Goal: Information Seeking & Learning: Find specific fact

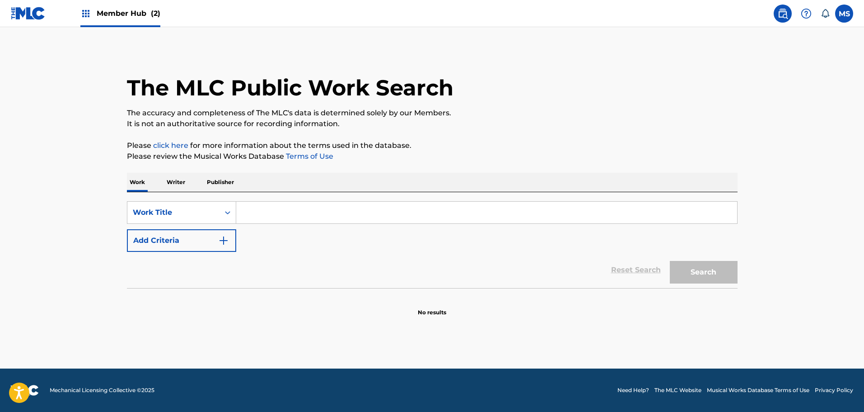
click at [372, 224] on div "SearchWithCriteriaefa54e33-6cde-4a21-b7ef-dc6d933d7739 Work Title Add Criteria" at bounding box center [432, 226] width 611 height 51
click at [368, 221] on input "Search Form" at bounding box center [486, 213] width 501 height 22
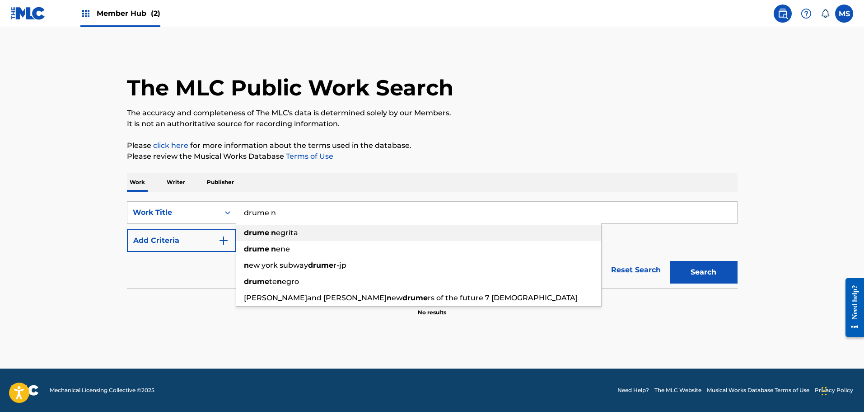
click at [371, 235] on div "drume n egrita" at bounding box center [418, 233] width 365 height 16
type input "drume negrita"
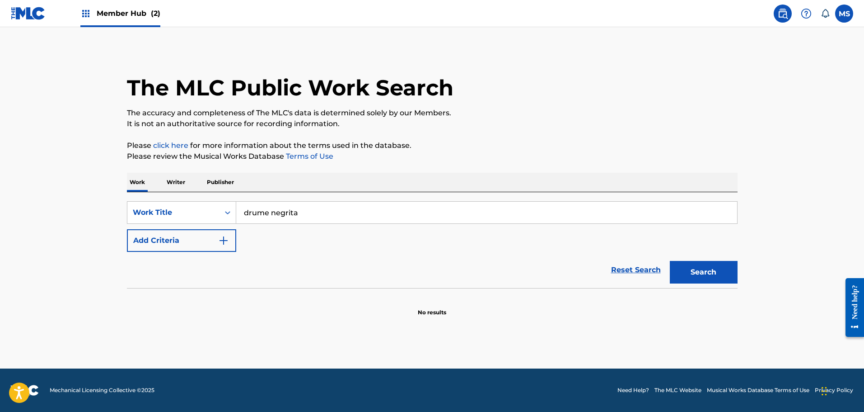
click at [670, 261] on button "Search" at bounding box center [704, 272] width 68 height 23
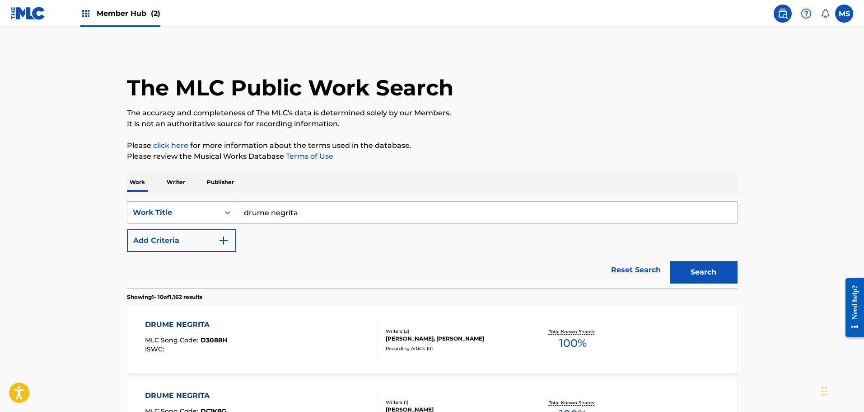
click at [209, 252] on div "Reset Search Search" at bounding box center [432, 270] width 611 height 36
click at [227, 244] on img "Search Form" at bounding box center [223, 240] width 11 height 11
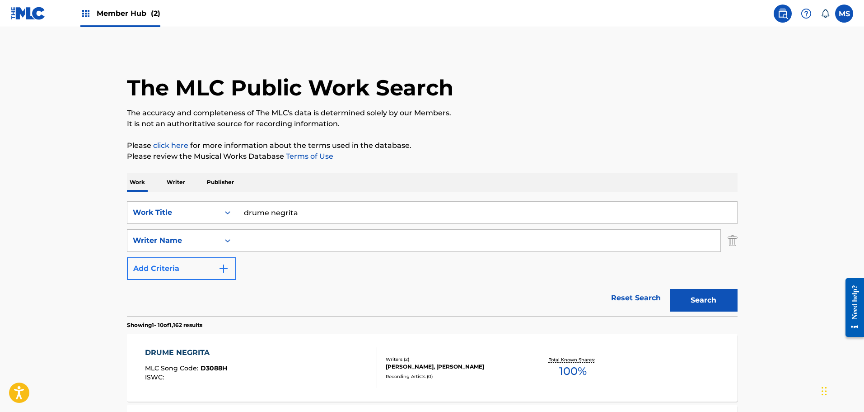
click at [271, 240] on input "Search Form" at bounding box center [478, 241] width 484 height 22
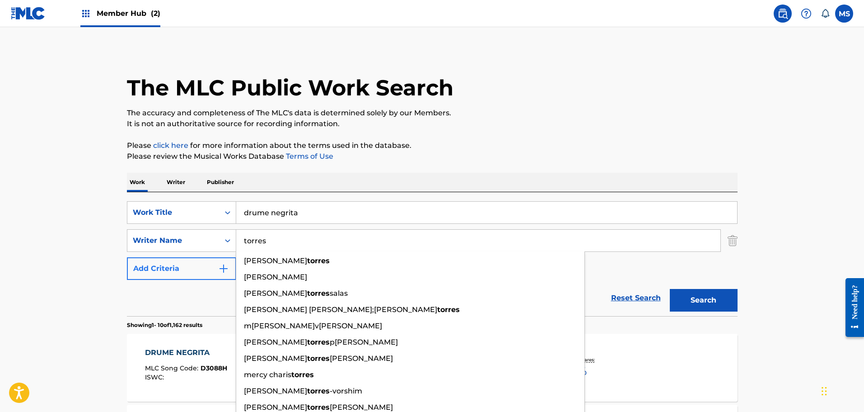
type input "torres"
click at [670, 289] on button "Search" at bounding box center [704, 300] width 68 height 23
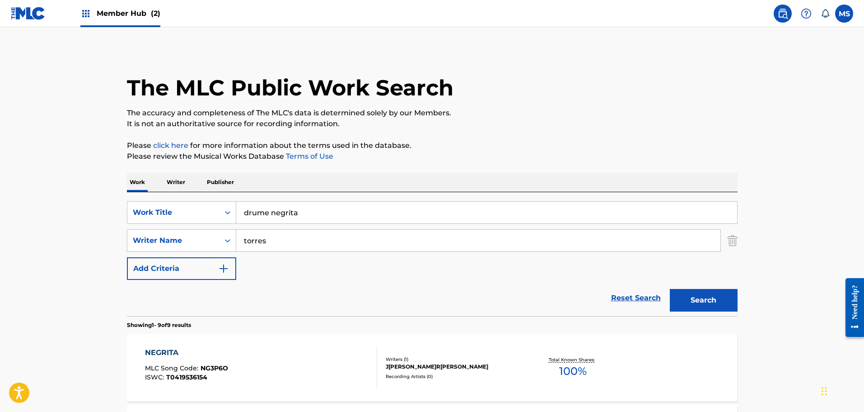
click at [313, 244] on input "torres" at bounding box center [478, 241] width 484 height 22
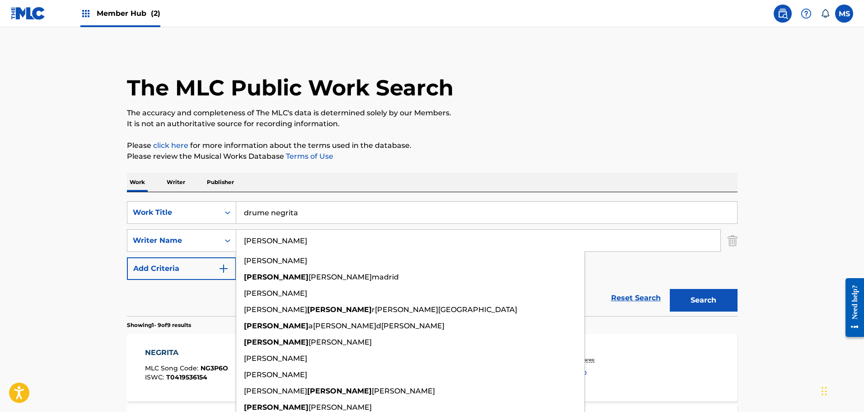
type input "[PERSON_NAME]"
click at [670, 289] on button "Search" at bounding box center [704, 300] width 68 height 23
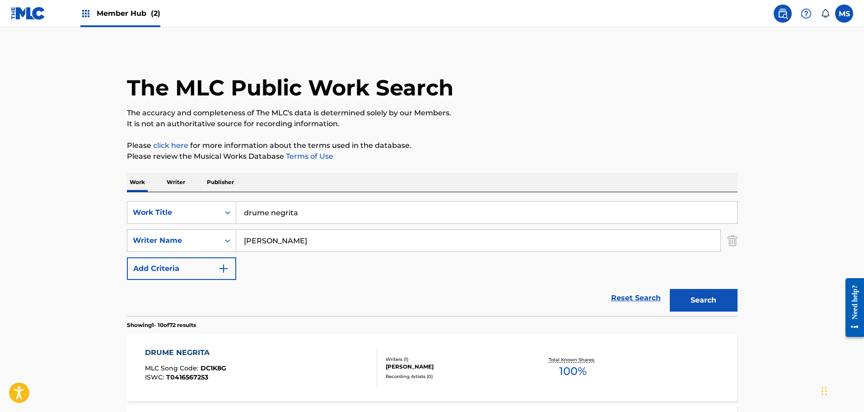
click at [333, 364] on div "DRUME NEGRITA MLC Song Code : DC1K8G ISWC : T0416567253" at bounding box center [261, 367] width 232 height 41
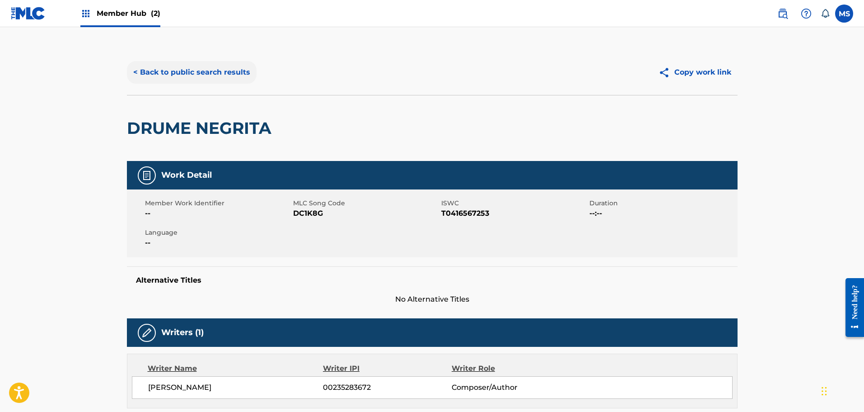
click at [192, 70] on button "< Back to public search results" at bounding box center [192, 72] width 130 height 23
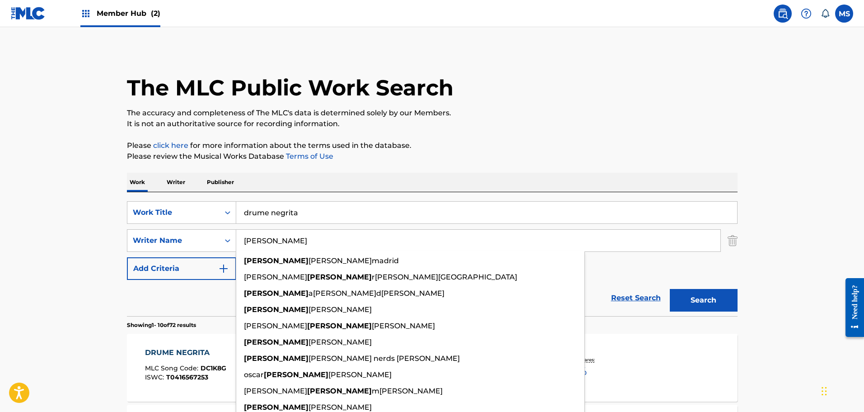
drag, startPoint x: 285, startPoint y: 248, endPoint x: 242, endPoint y: 252, distance: 43.6
click at [239, 248] on input "[PERSON_NAME]" at bounding box center [478, 241] width 484 height 22
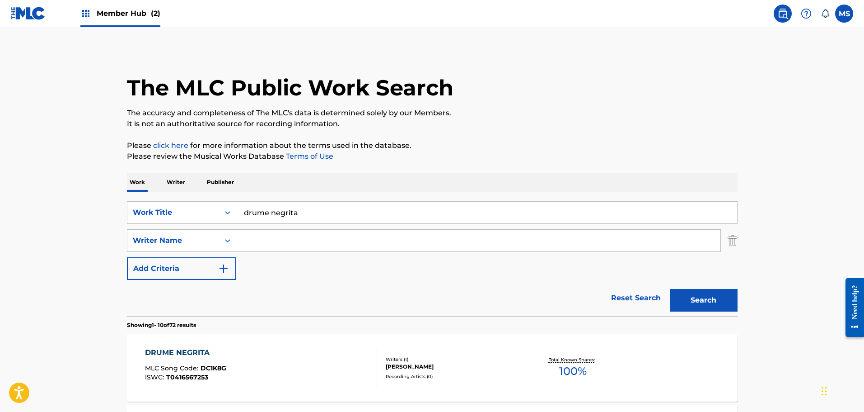
click at [670, 289] on button "Search" at bounding box center [704, 300] width 68 height 23
click at [254, 245] on input "Search Form" at bounding box center [478, 241] width 484 height 22
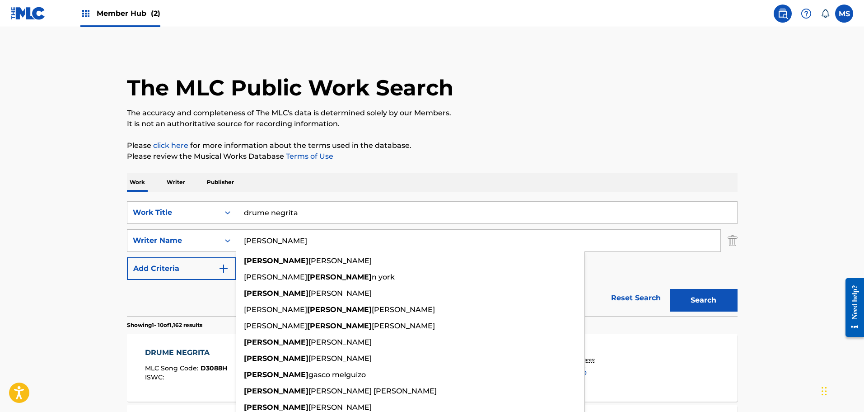
click at [670, 289] on button "Search" at bounding box center [704, 300] width 68 height 23
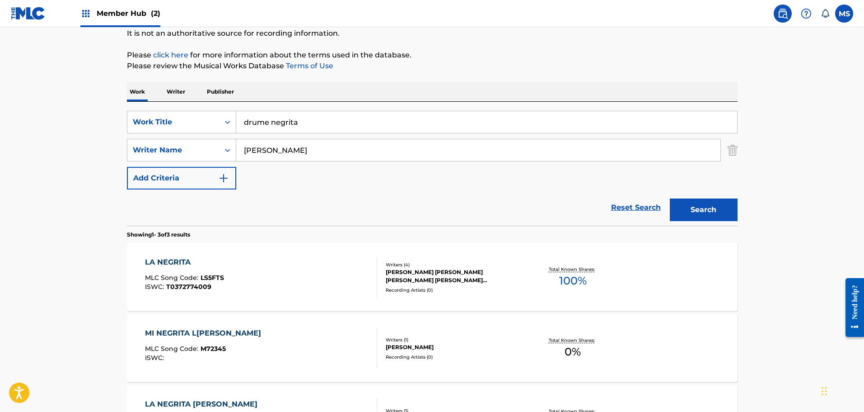
scroll to position [181, 0]
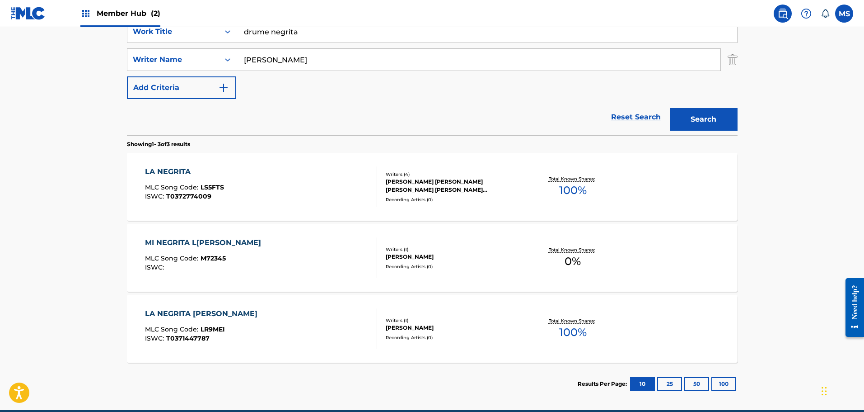
click at [283, 53] on input "[PERSON_NAME]" at bounding box center [478, 60] width 484 height 22
click at [282, 54] on input "[PERSON_NAME]" at bounding box center [478, 60] width 484 height 22
click at [279, 56] on input "[PERSON_NAME]" at bounding box center [478, 60] width 484 height 22
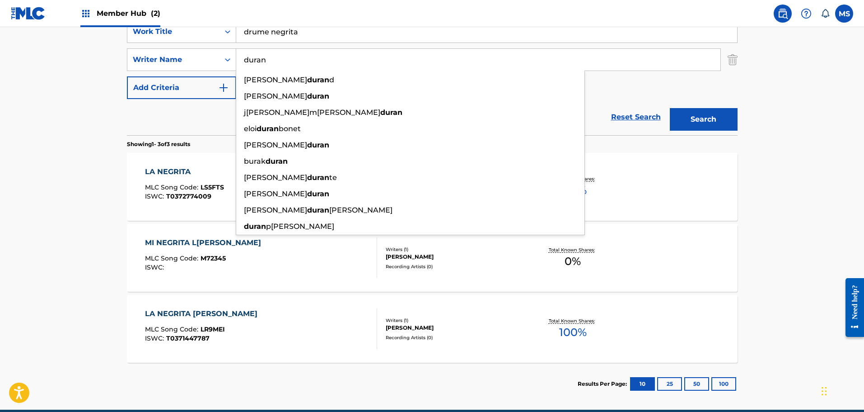
type input "duran"
click at [670, 108] on button "Search" at bounding box center [704, 119] width 68 height 23
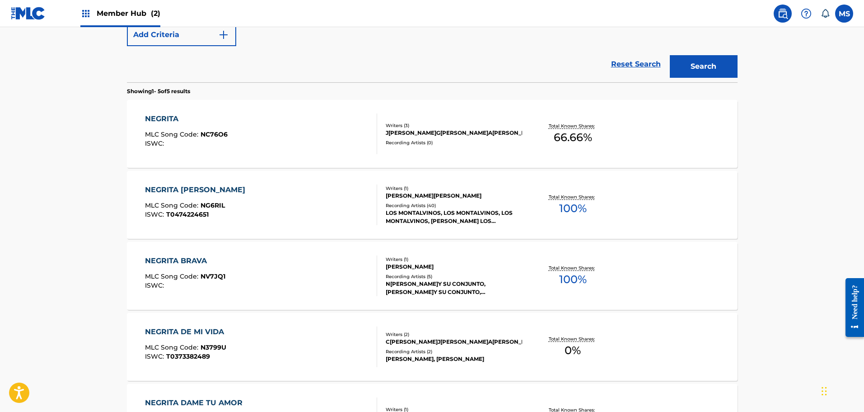
scroll to position [90, 0]
